Goal: Transaction & Acquisition: Purchase product/service

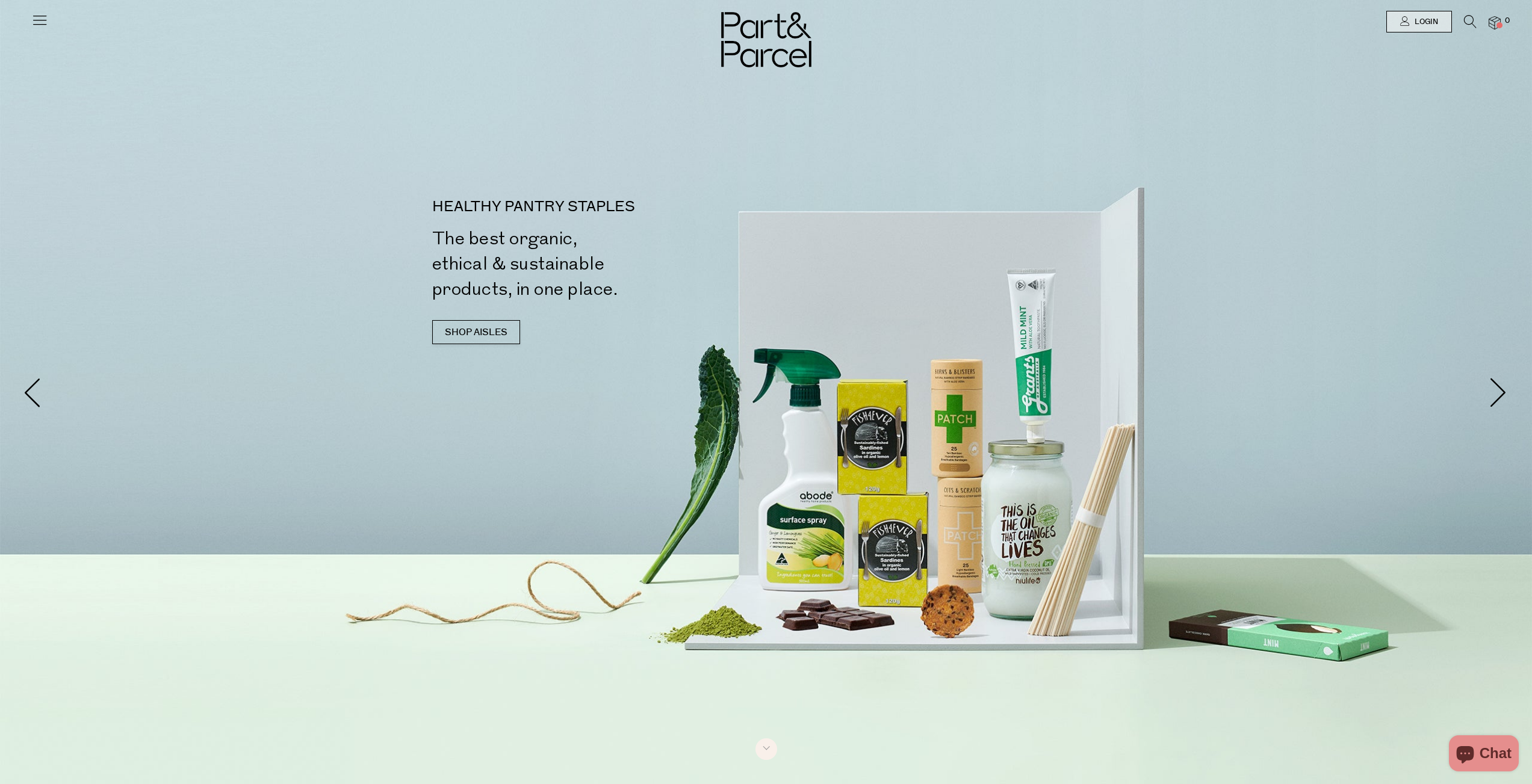
click at [1469, 23] on icon at bounding box center [1470, 21] width 13 height 13
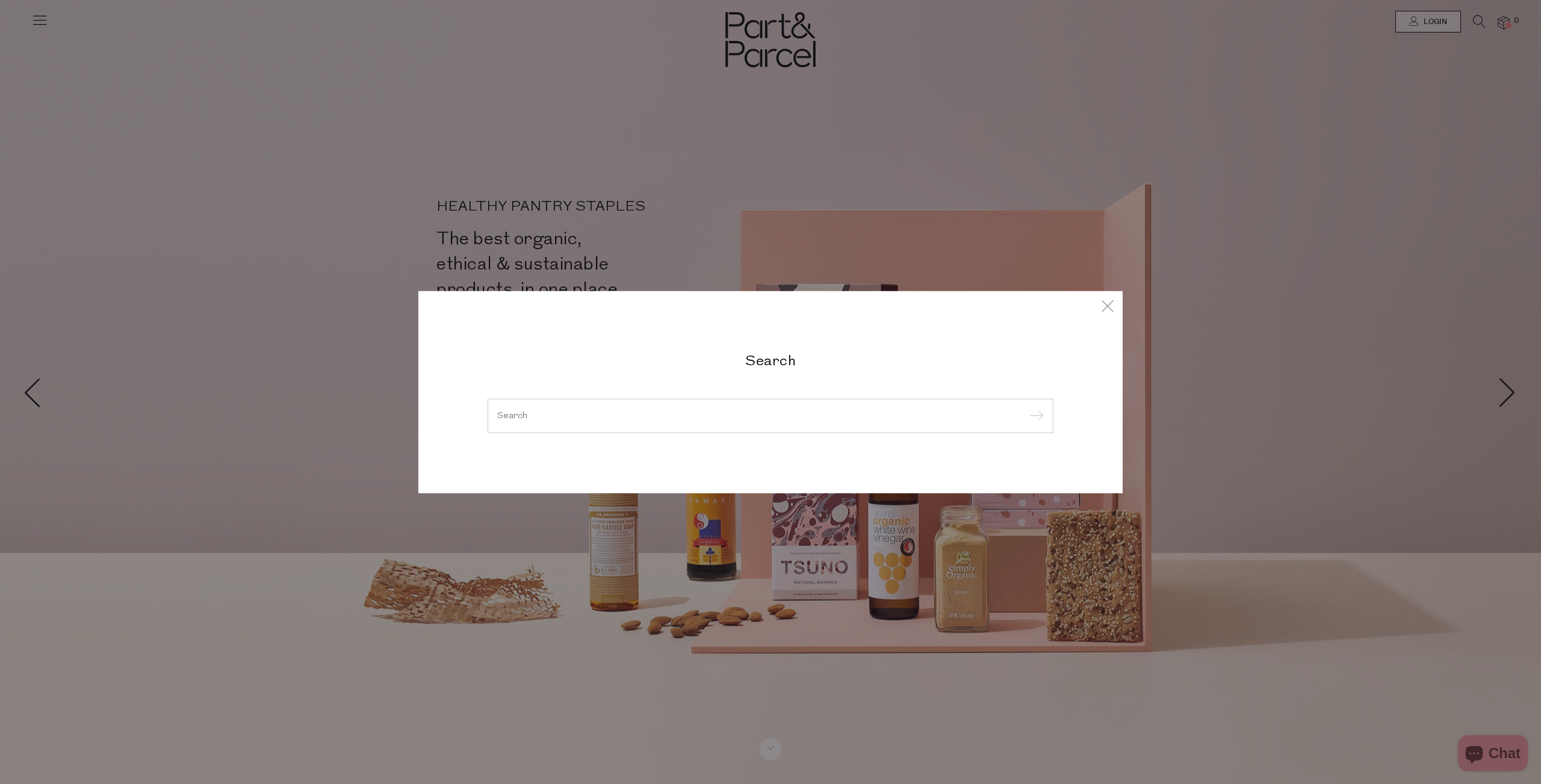
click at [582, 421] on div at bounding box center [770, 415] width 566 height 35
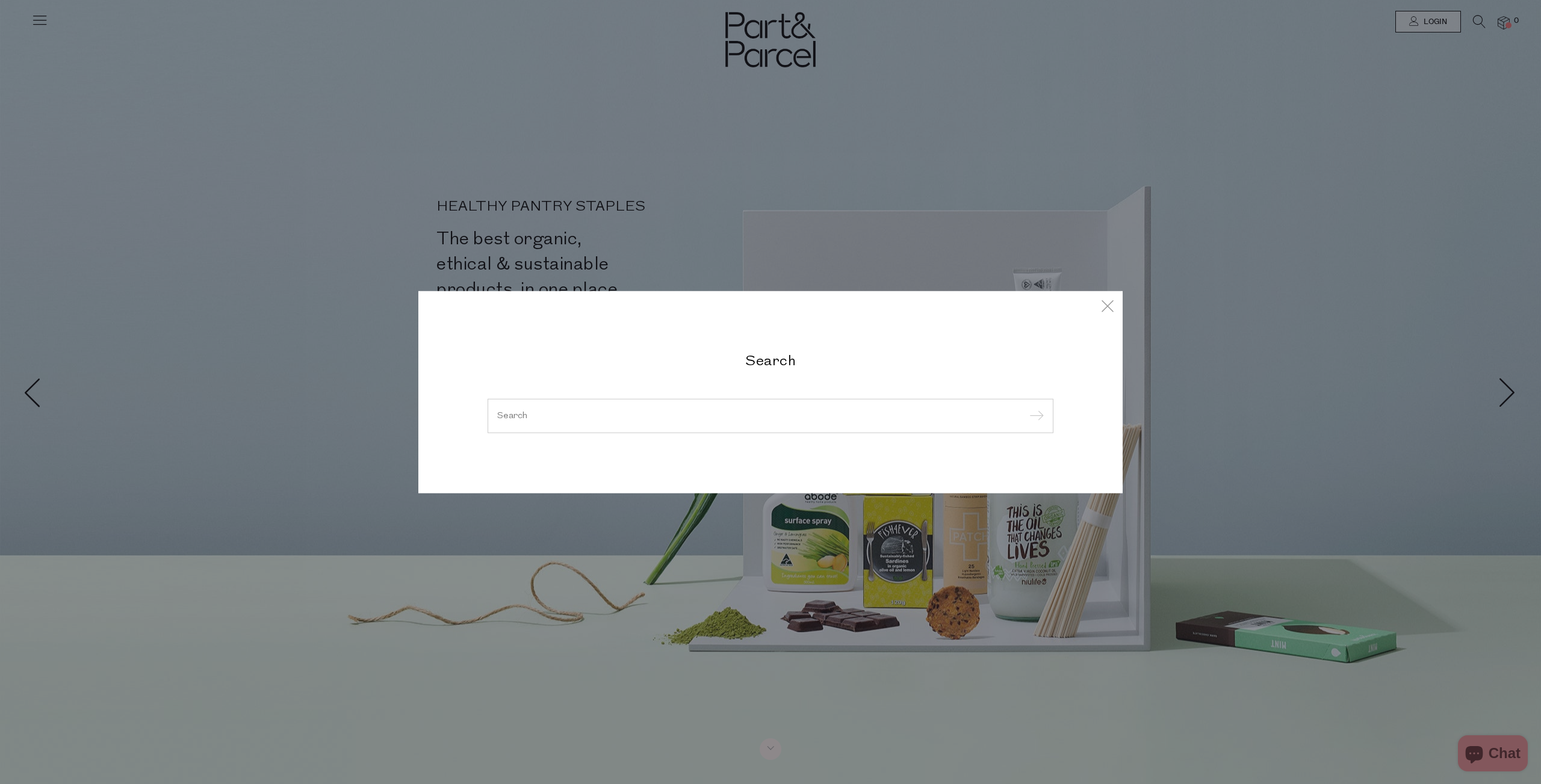
click at [544, 410] on div at bounding box center [770, 415] width 566 height 35
click at [523, 417] on input "search" at bounding box center [770, 415] width 546 height 9
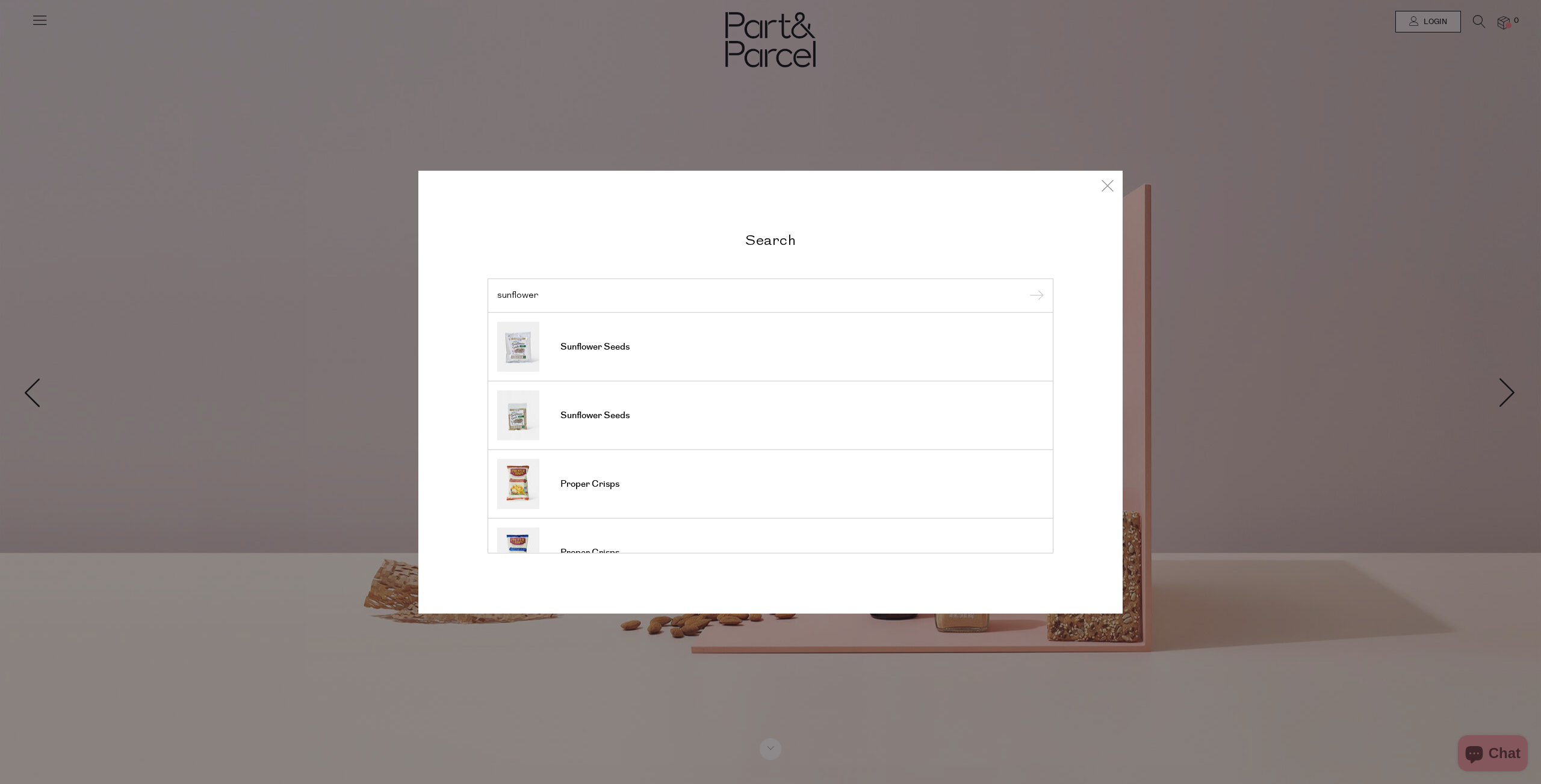
type input "sunflower"
click at [1026, 287] on input "submit" at bounding box center [1035, 296] width 18 height 18
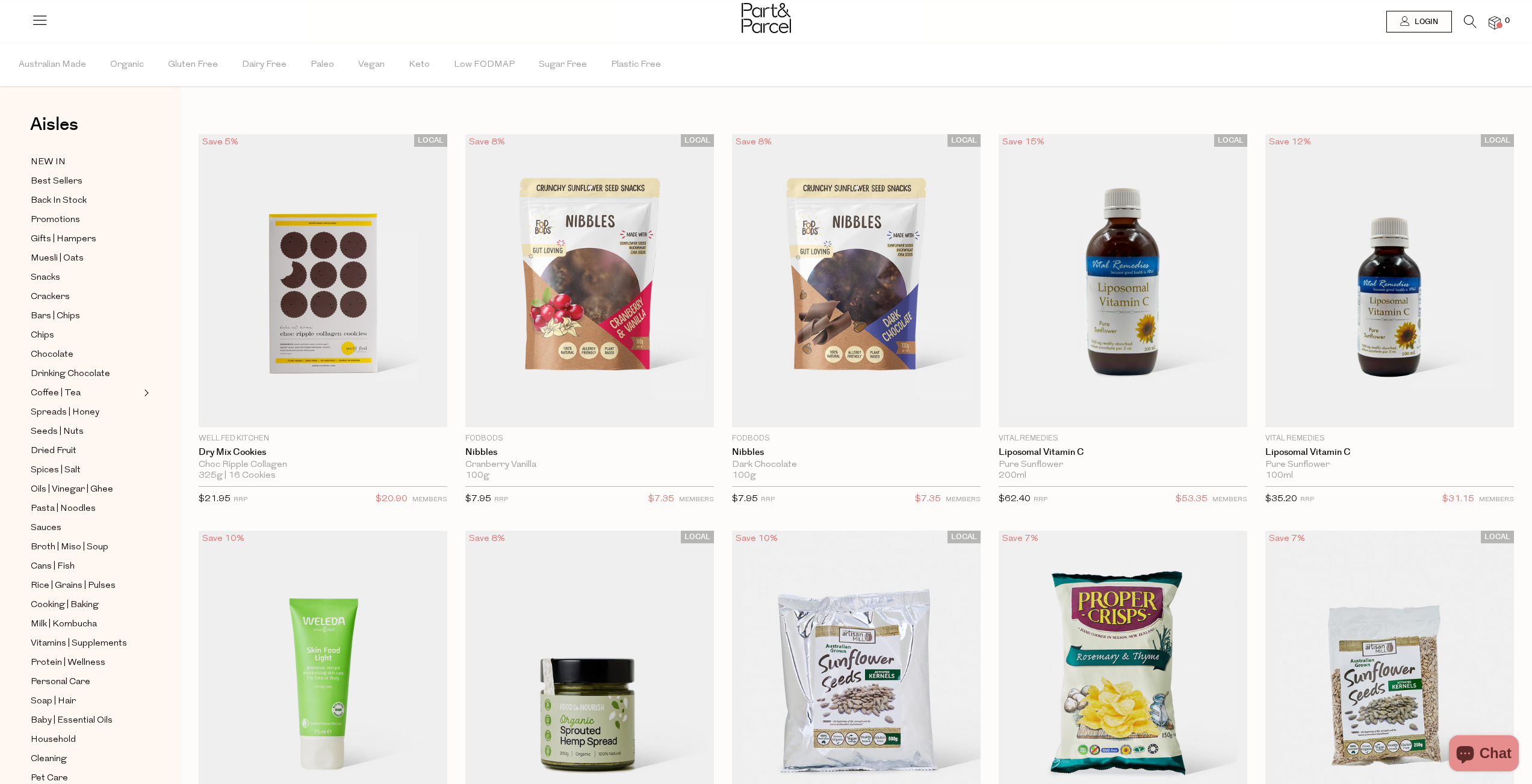
click at [1475, 22] on icon at bounding box center [1470, 21] width 13 height 13
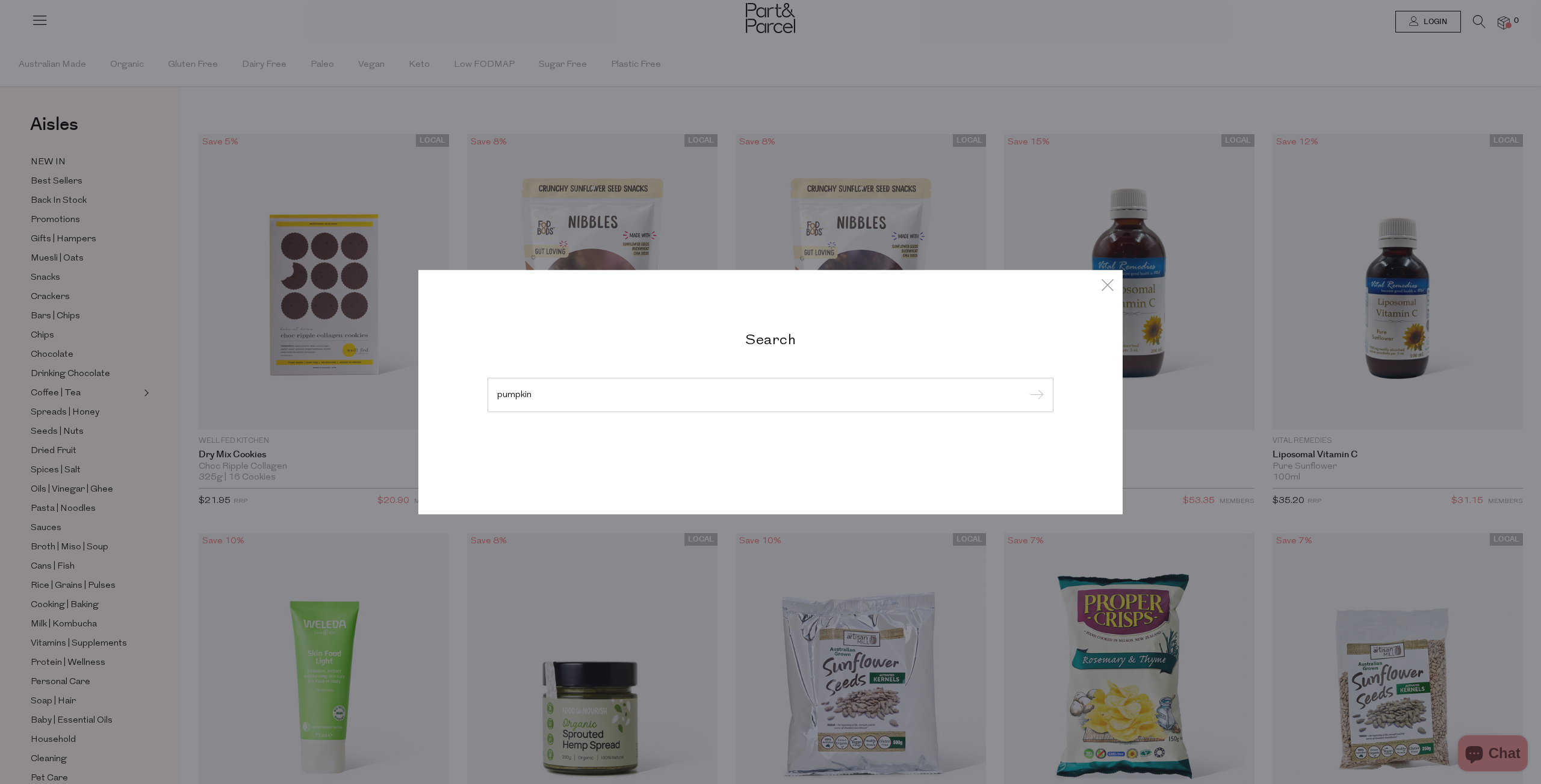
type input "pumpkin"
click at [1026, 387] on input "submit" at bounding box center [1035, 395] width 18 height 18
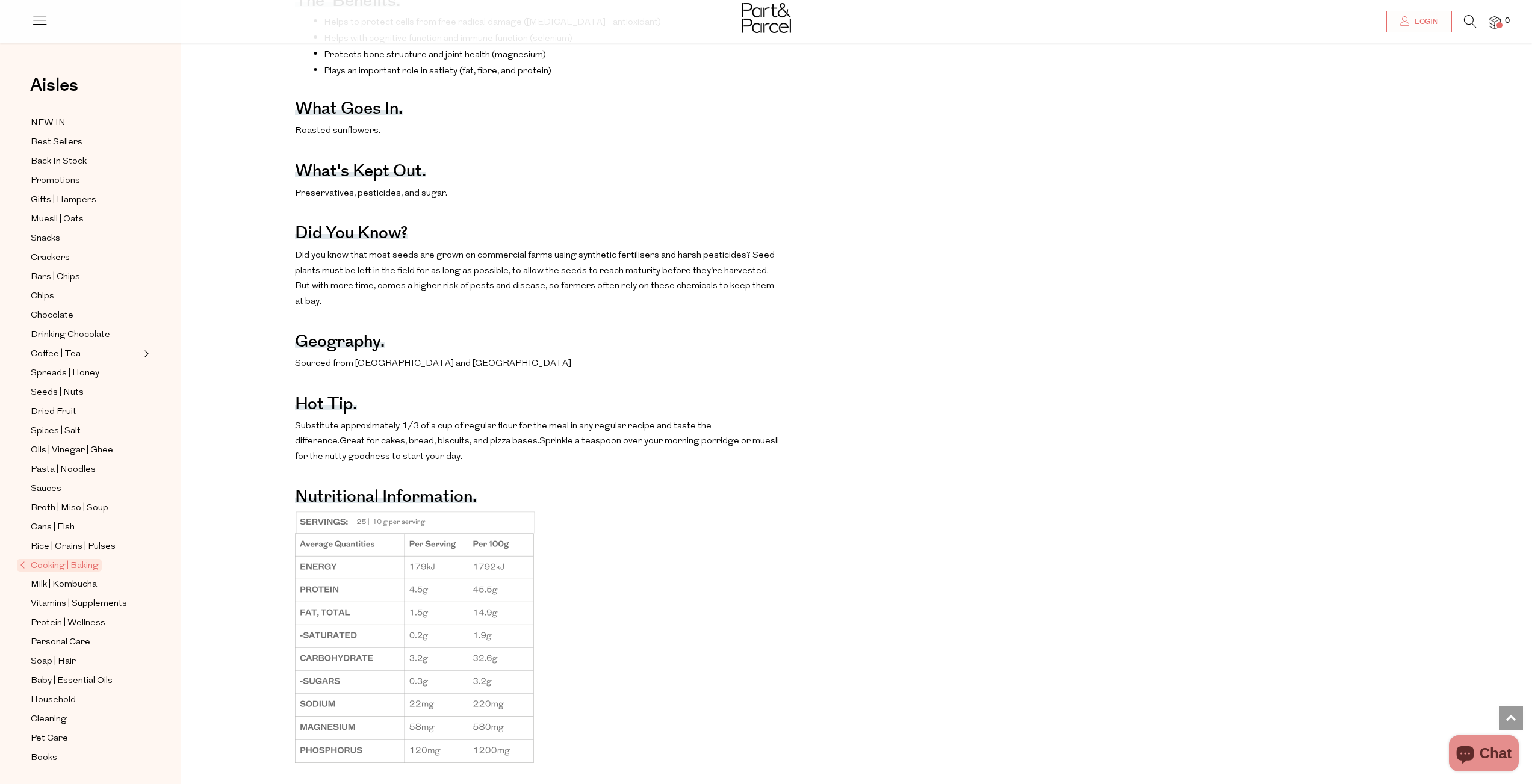
scroll to position [838, 0]
drag, startPoint x: 558, startPoint y: 353, endPoint x: 482, endPoint y: 419, distance: 100.7
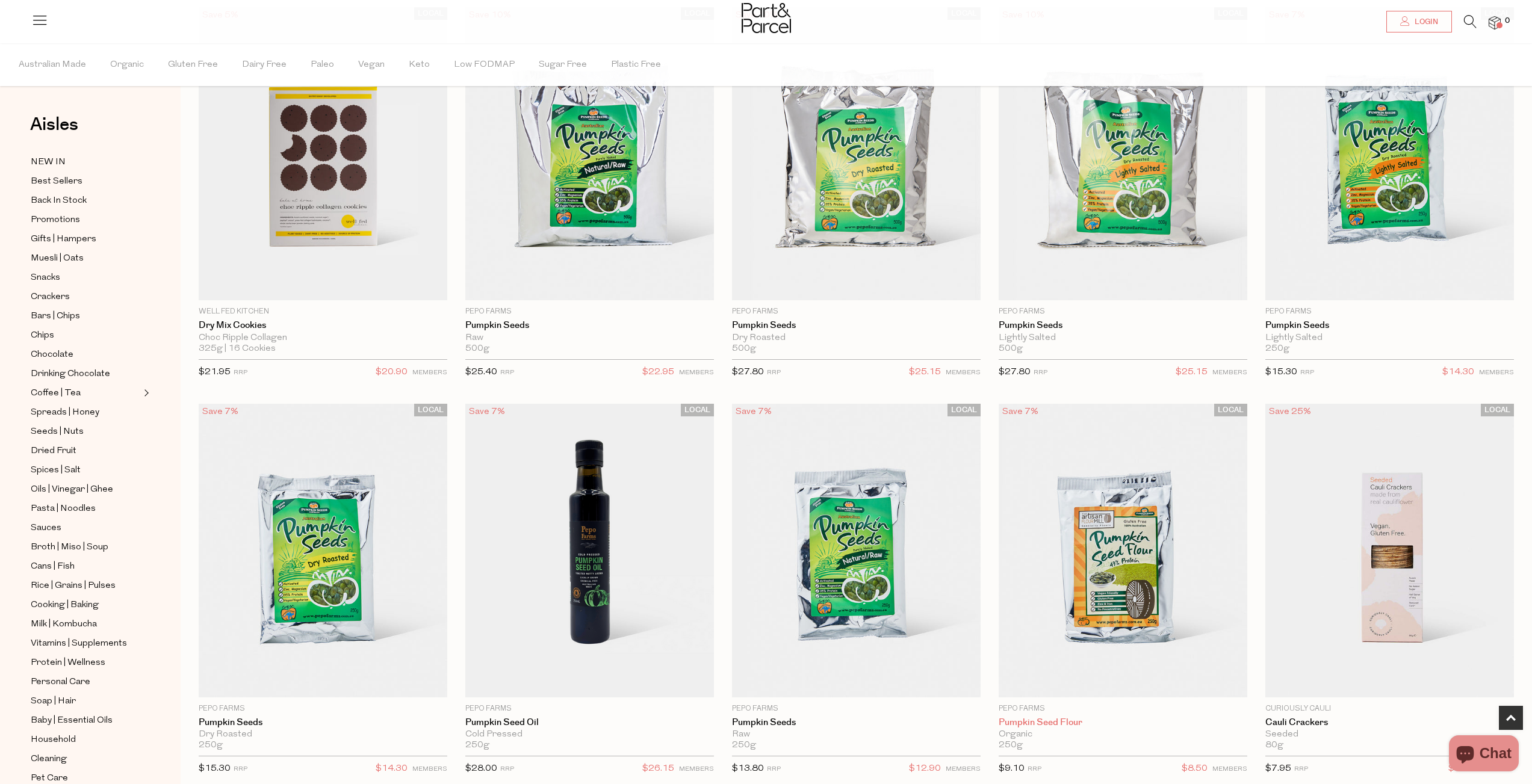
scroll to position [202, 0]
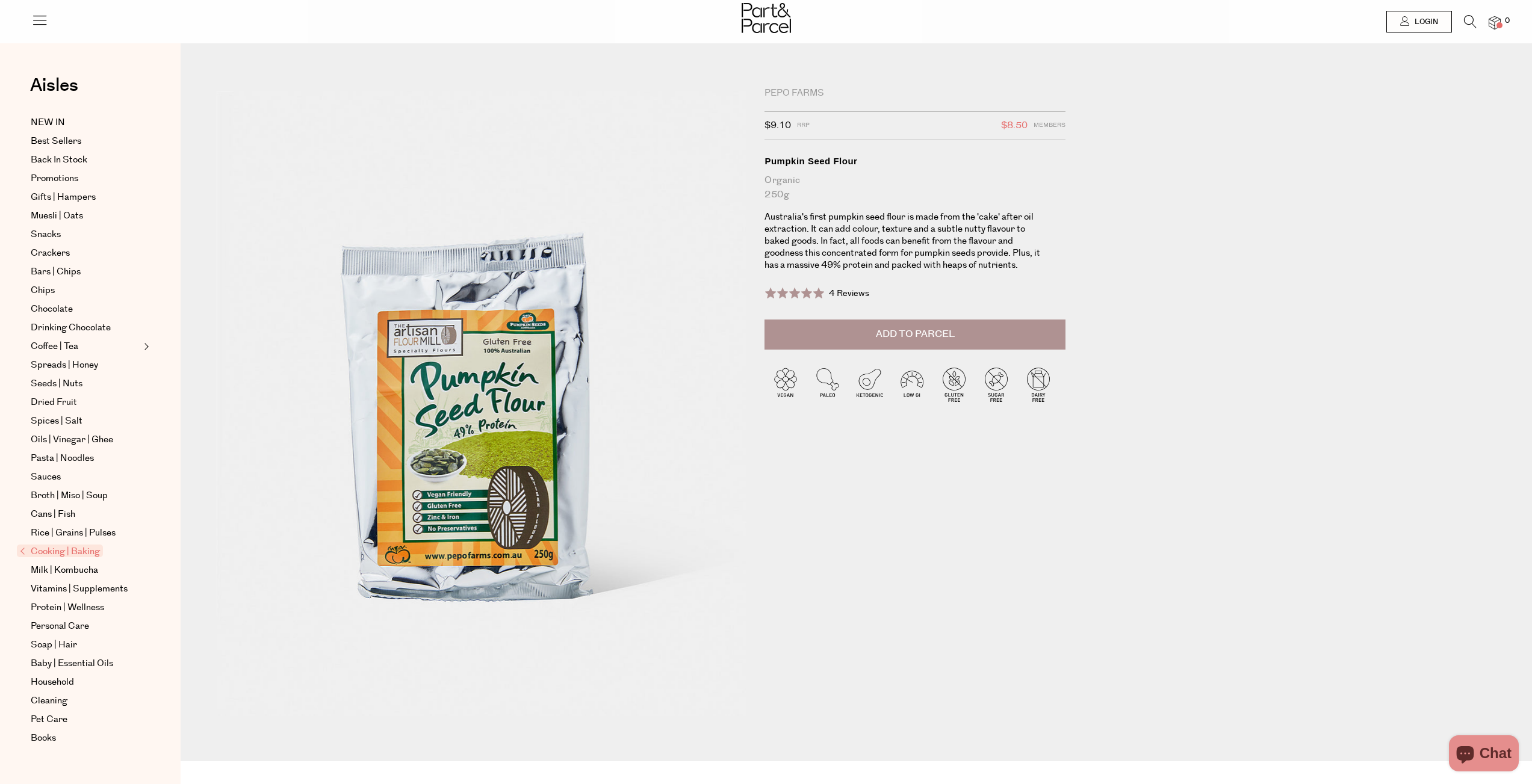
click at [781, 88] on div "Pepo Farms" at bounding box center [914, 93] width 301 height 12
click at [72, 557] on span "Cooking | Baking" at bounding box center [60, 551] width 86 height 13
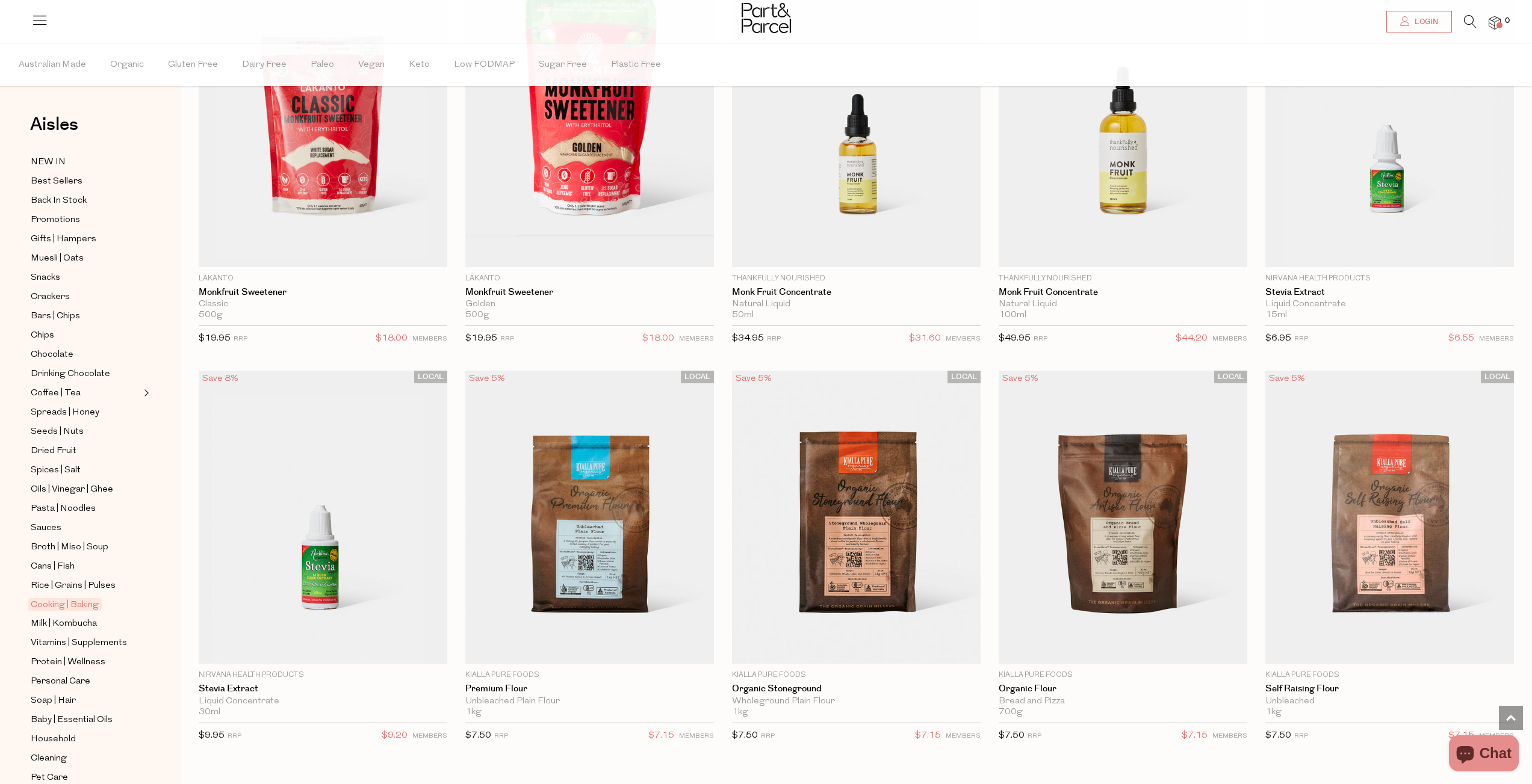
scroll to position [3390, 0]
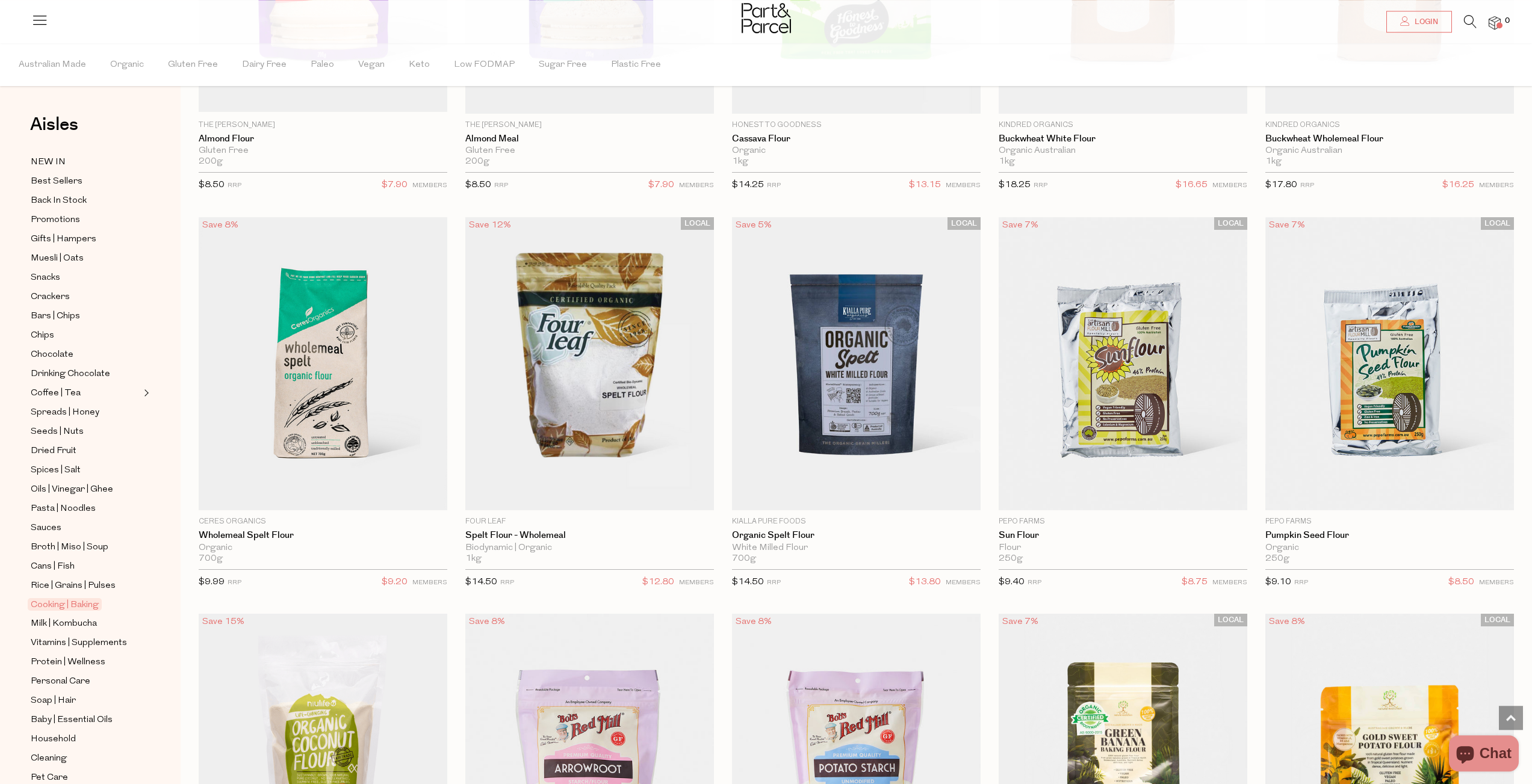
scroll to position [4796, 0]
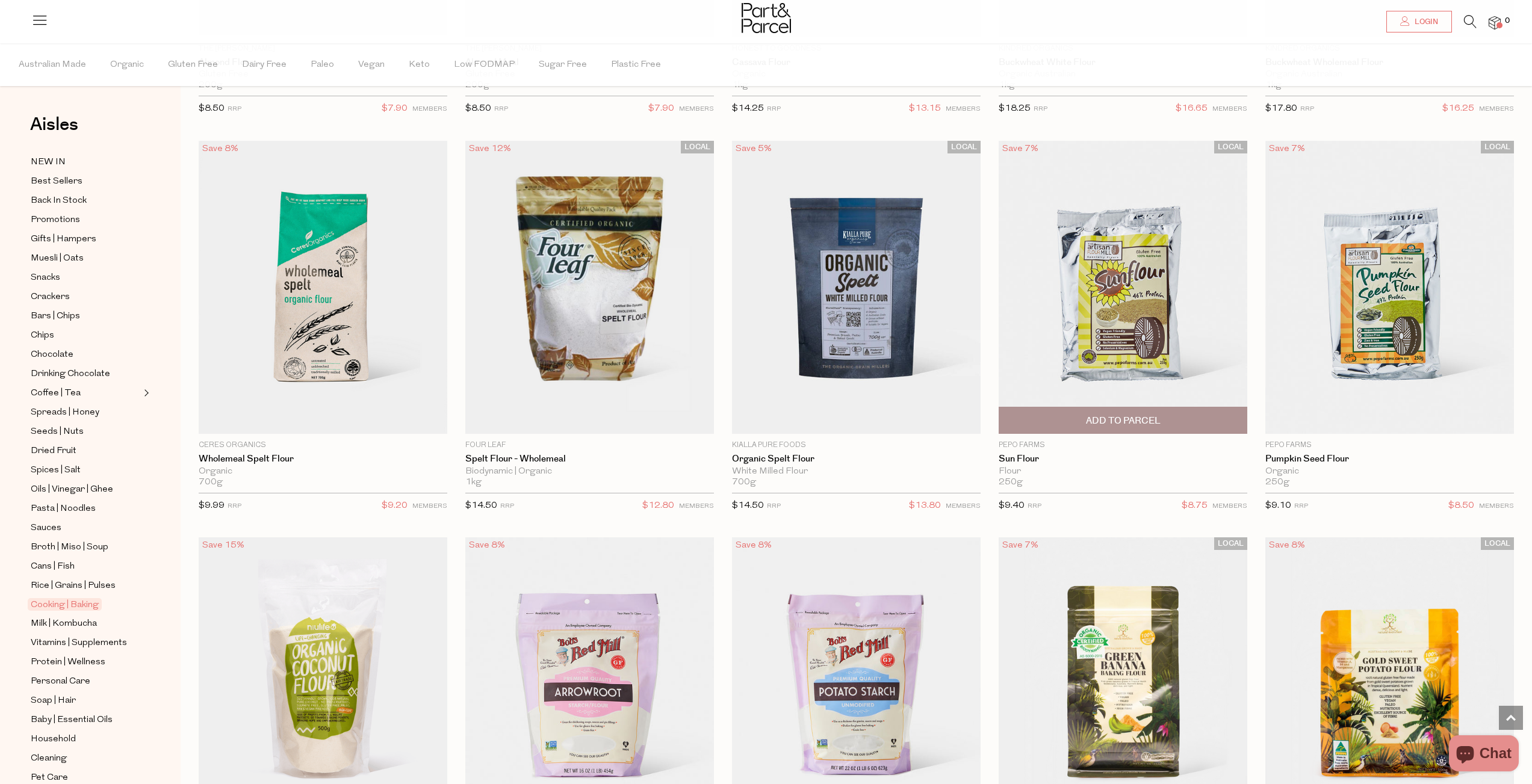
click at [1029, 440] on p "Pepo Farms" at bounding box center [1123, 446] width 249 height 11
click at [1020, 455] on link "Sun Flour" at bounding box center [1123, 459] width 249 height 11
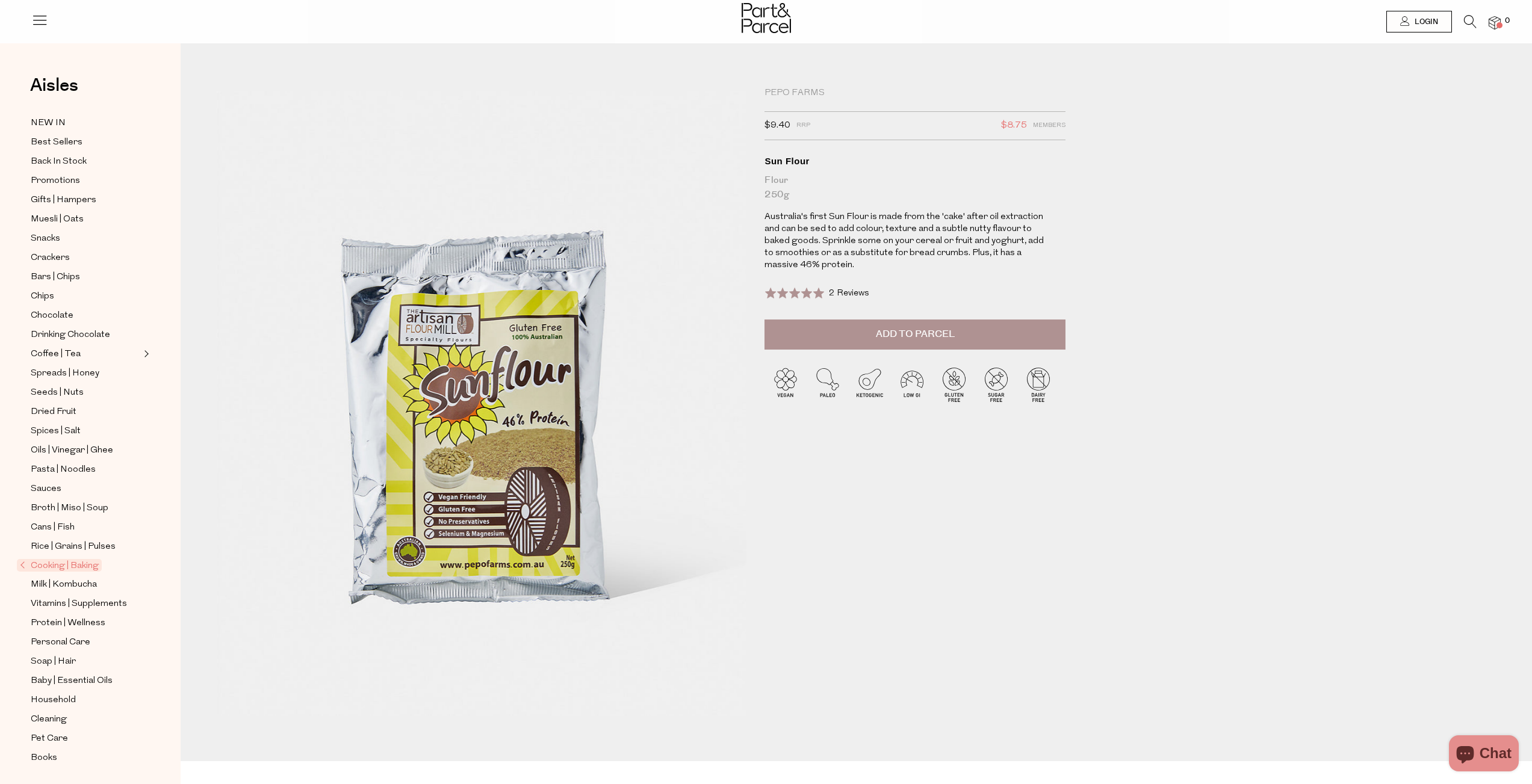
click at [856, 289] on div "2 Reviews Based on 2 reviews" at bounding box center [849, 293] width 40 height 13
